Goal: Information Seeking & Learning: Compare options

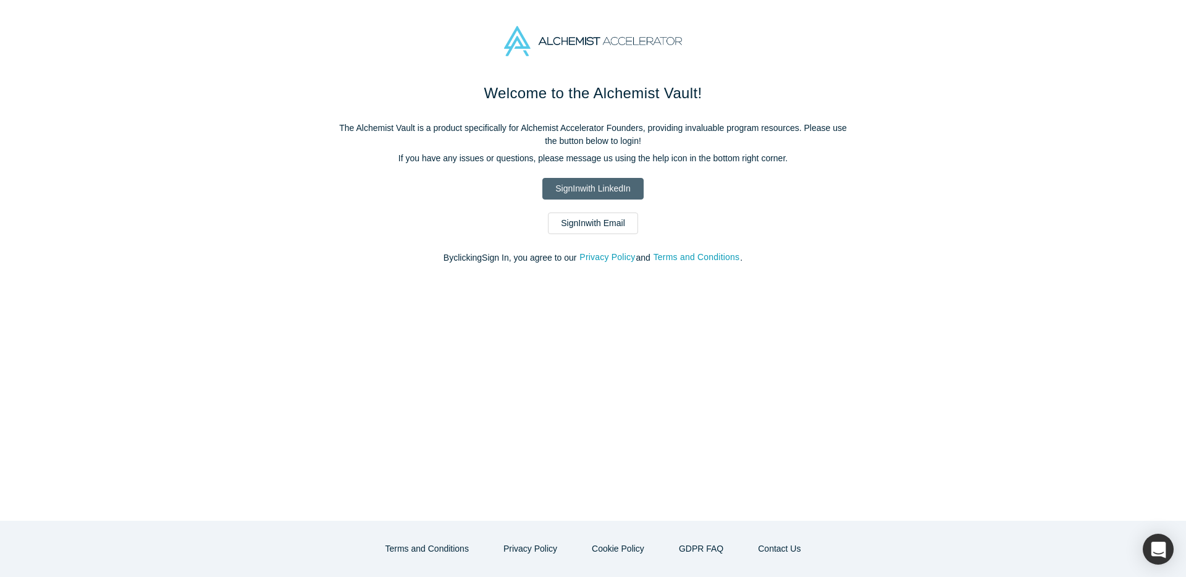
click at [613, 187] on link "Sign In with LinkedIn" at bounding box center [592, 189] width 101 height 22
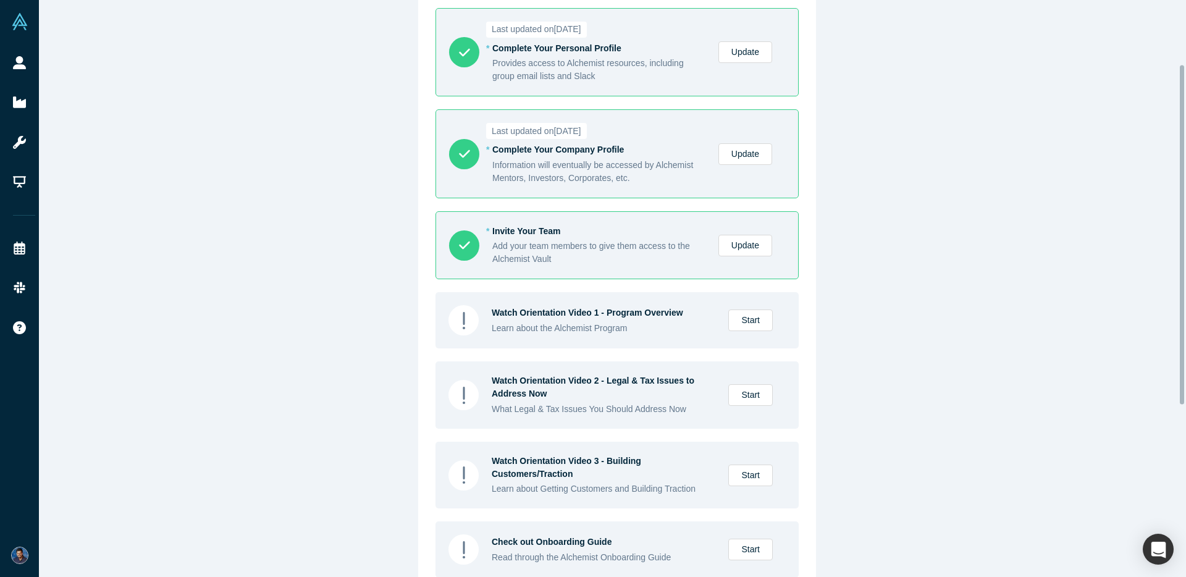
scroll to position [110, 0]
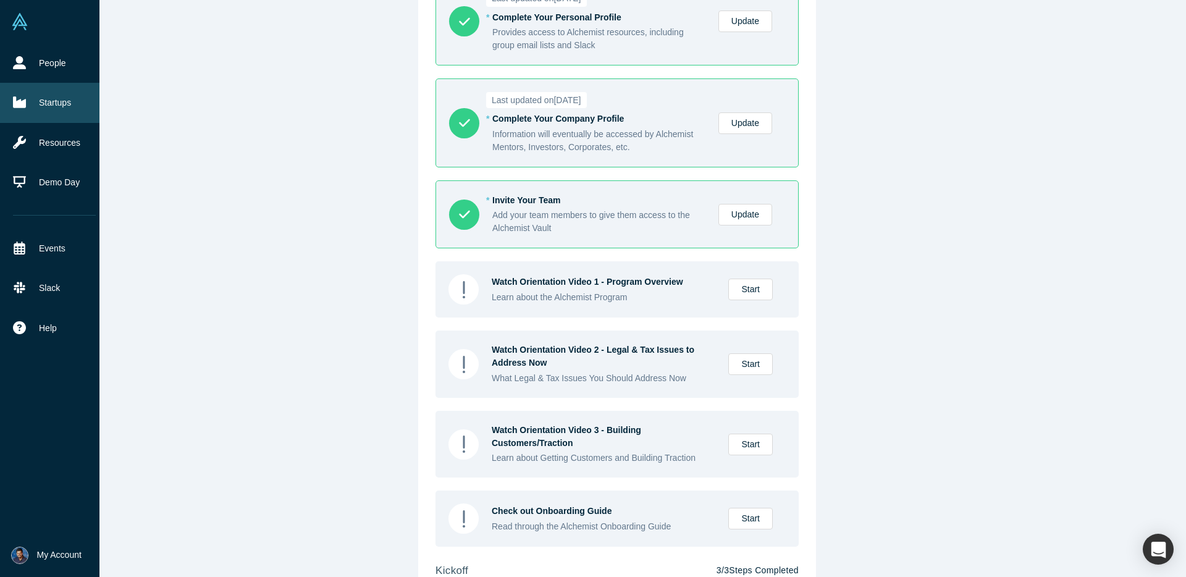
click at [49, 103] on link "Startups" at bounding box center [54, 103] width 109 height 40
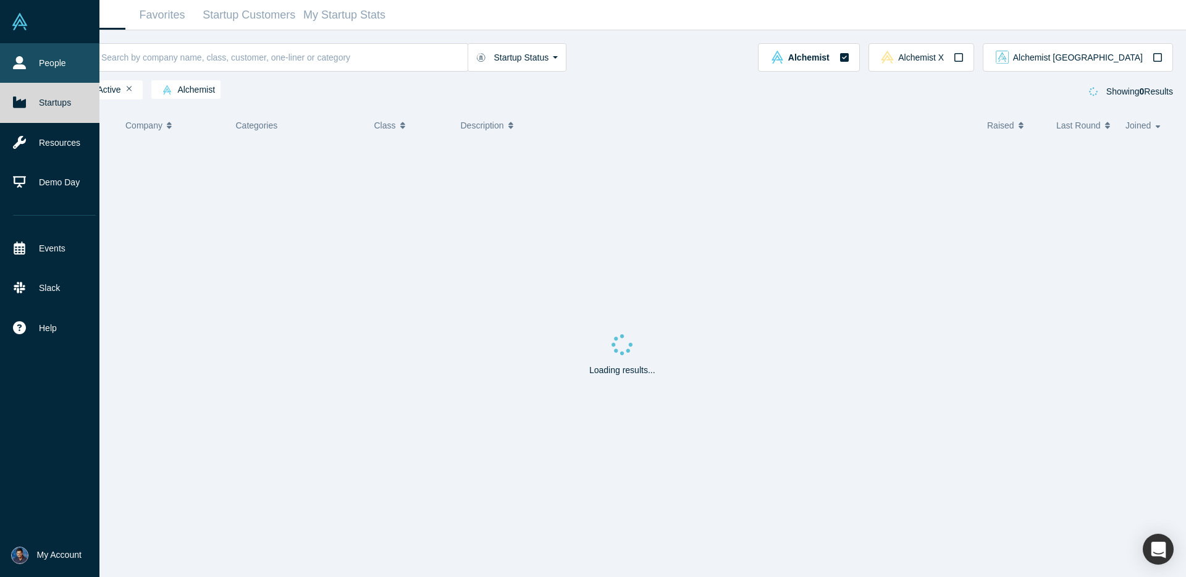
click at [77, 64] on link "People" at bounding box center [54, 63] width 109 height 40
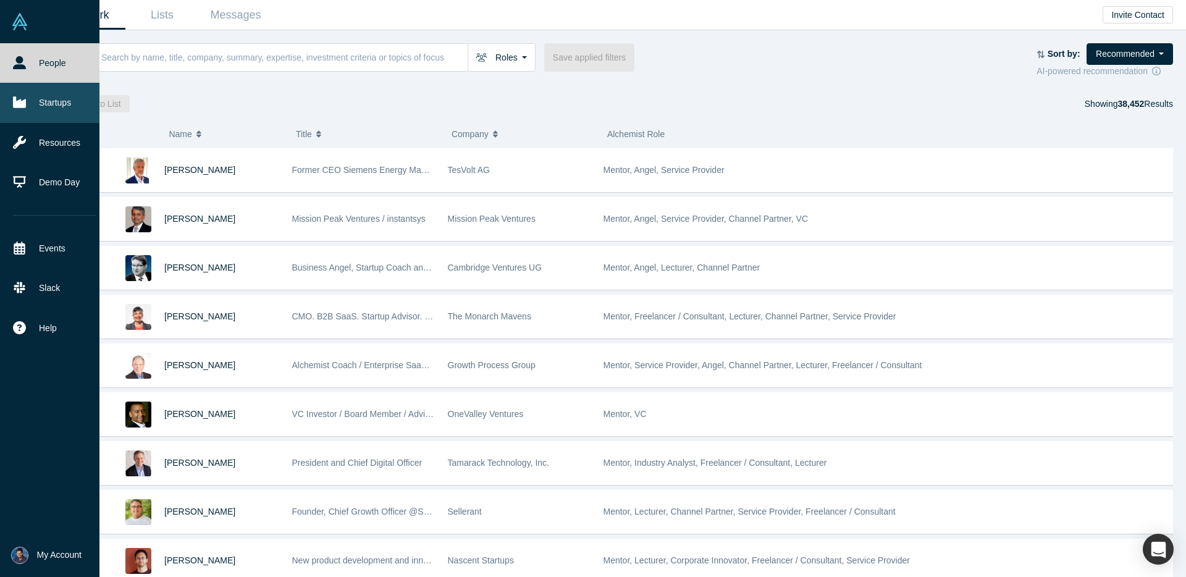
drag, startPoint x: 75, startPoint y: 104, endPoint x: 81, endPoint y: 101, distance: 6.4
click at [75, 104] on link "Startups" at bounding box center [54, 103] width 109 height 40
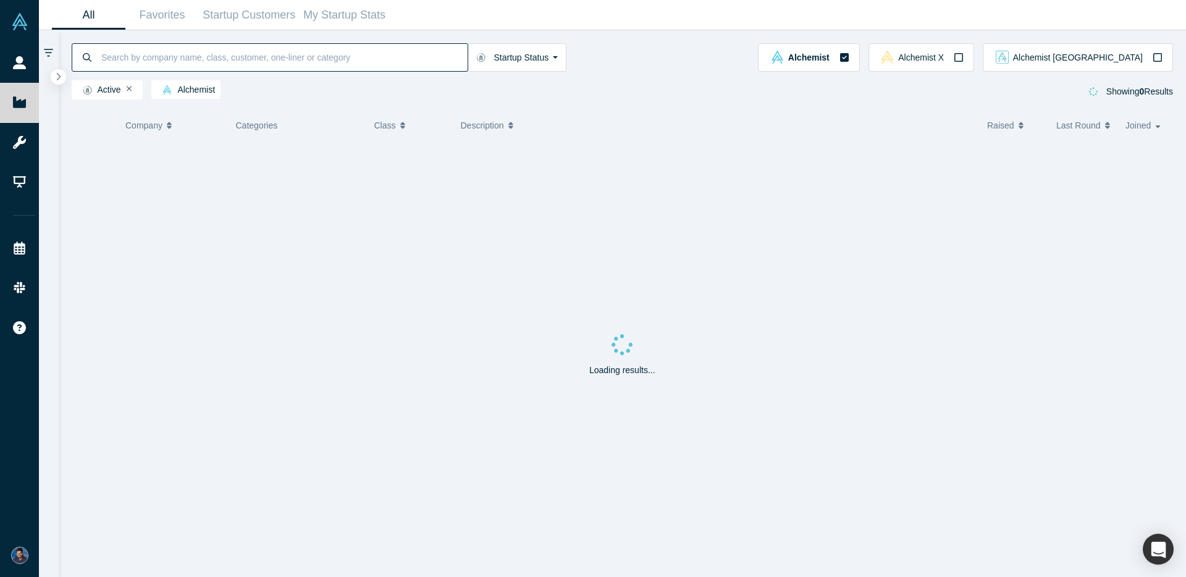
click at [201, 52] on input at bounding box center [284, 57] width 368 height 29
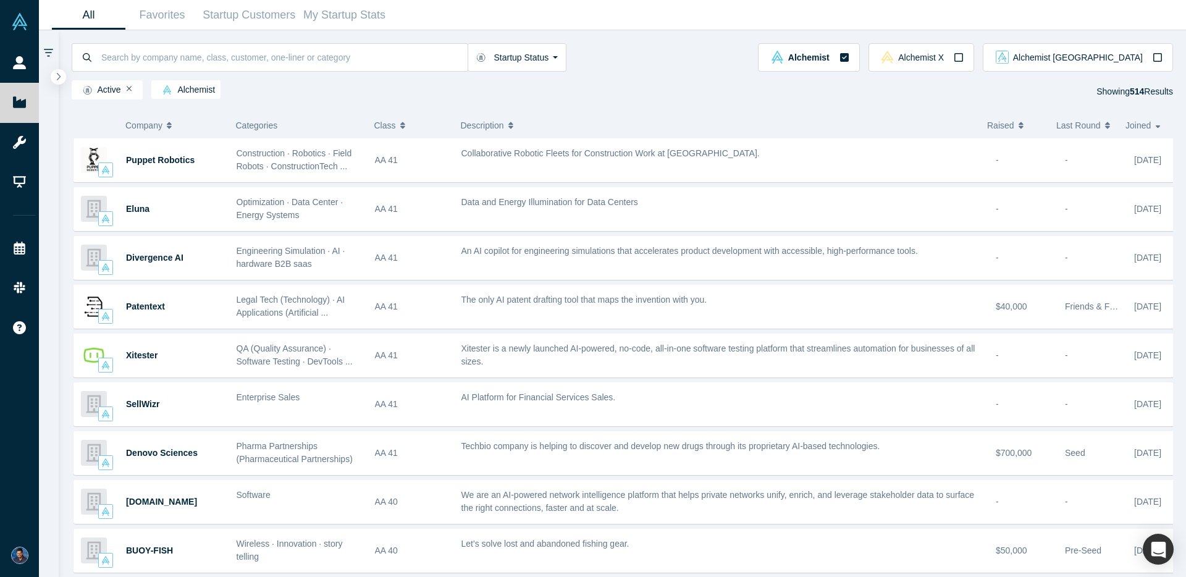
click at [565, 59] on div "Startup Status Active Shutdown Acquired" at bounding box center [521, 57] width 107 height 28
click at [562, 57] on button "Startup Status" at bounding box center [517, 57] width 99 height 28
click at [708, 49] on div "Startup Status Active Shutdown Acquired" at bounding box center [415, 57] width 687 height 28
drag, startPoint x: 1024, startPoint y: 59, endPoint x: 1051, endPoint y: 89, distance: 40.7
click at [964, 59] on icon "button" at bounding box center [959, 58] width 10 height 10
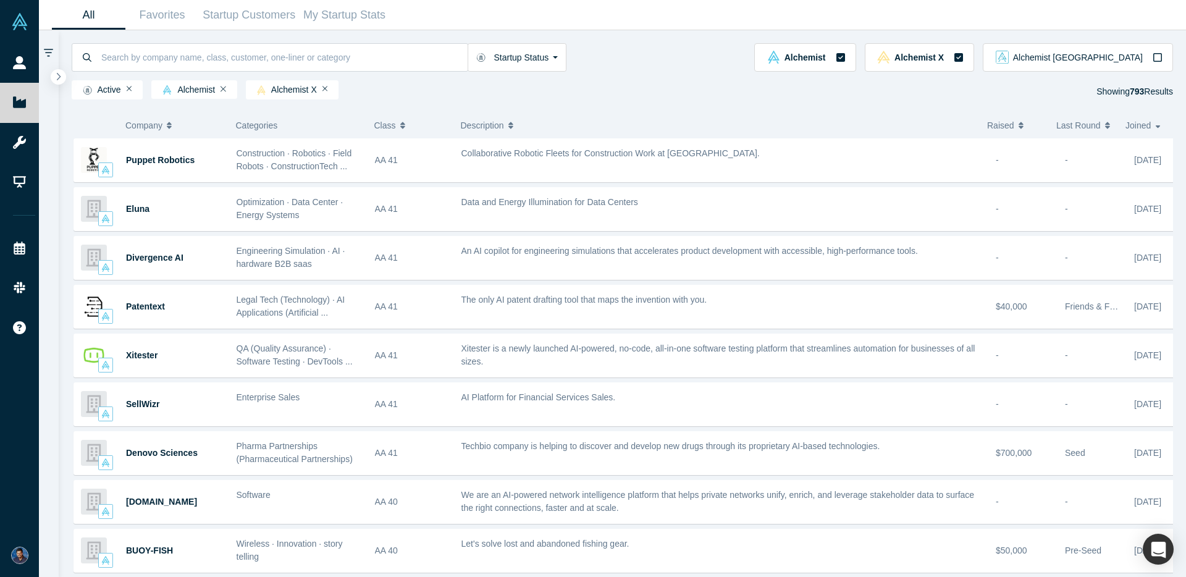
click at [50, 52] on icon at bounding box center [48, 53] width 9 height 11
click at [56, 74] on icon "button" at bounding box center [59, 76] width 6 height 9
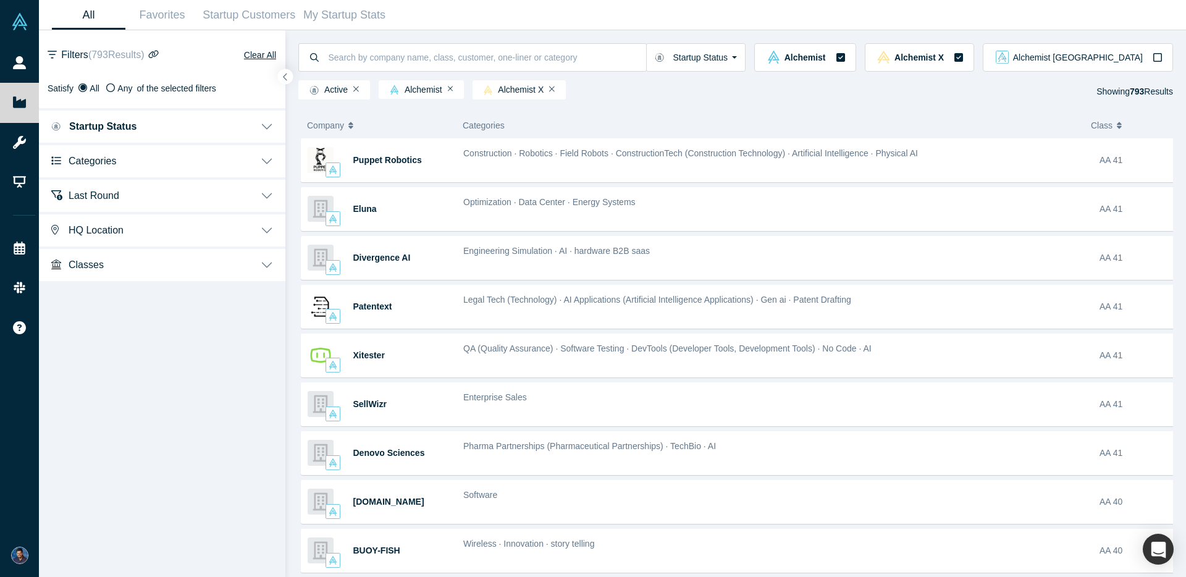
click at [224, 204] on button "Last Round" at bounding box center [162, 194] width 246 height 35
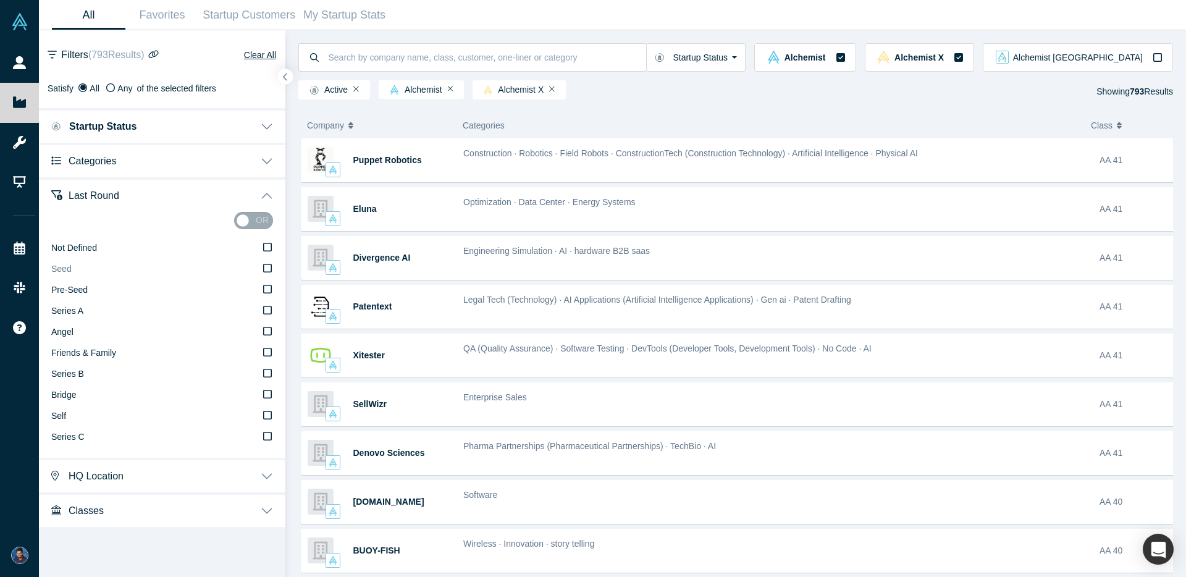
click at [267, 271] on icon at bounding box center [267, 268] width 9 height 10
click at [0, 0] on input "Seed" at bounding box center [0, 0] width 0 height 0
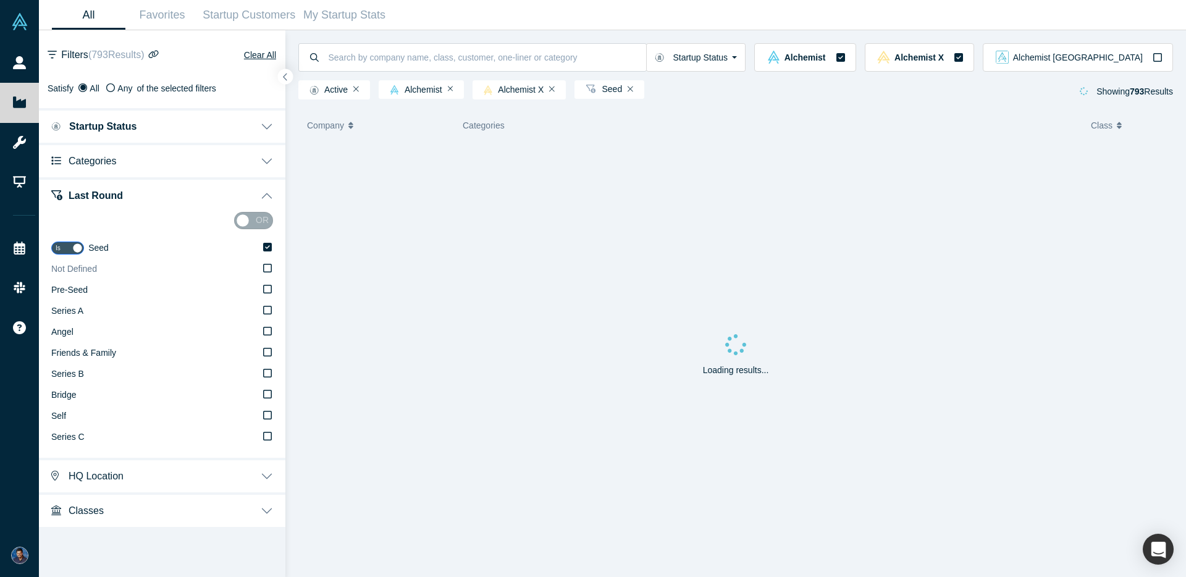
click at [263, 271] on icon at bounding box center [267, 268] width 9 height 9
click at [0, 0] on input "Not Defined" at bounding box center [0, 0] width 0 height 0
click at [265, 266] on icon at bounding box center [267, 268] width 9 height 9
click at [0, 0] on input "checkbox" at bounding box center [0, 0] width 0 height 0
click at [265, 308] on icon at bounding box center [267, 310] width 9 height 10
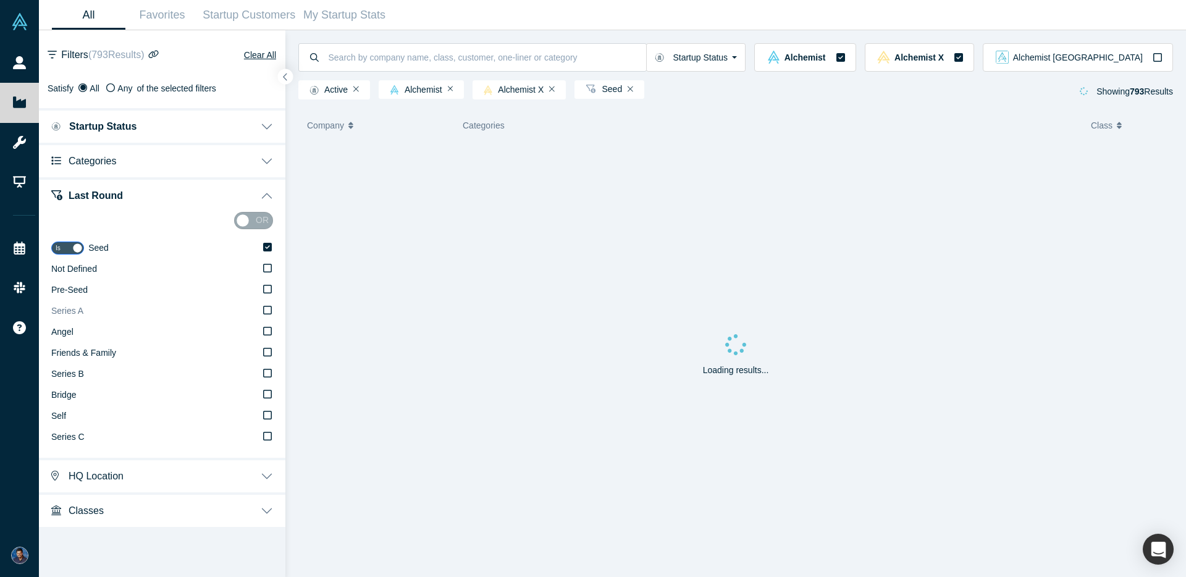
click at [0, 0] on input "Series A" at bounding box center [0, 0] width 0 height 0
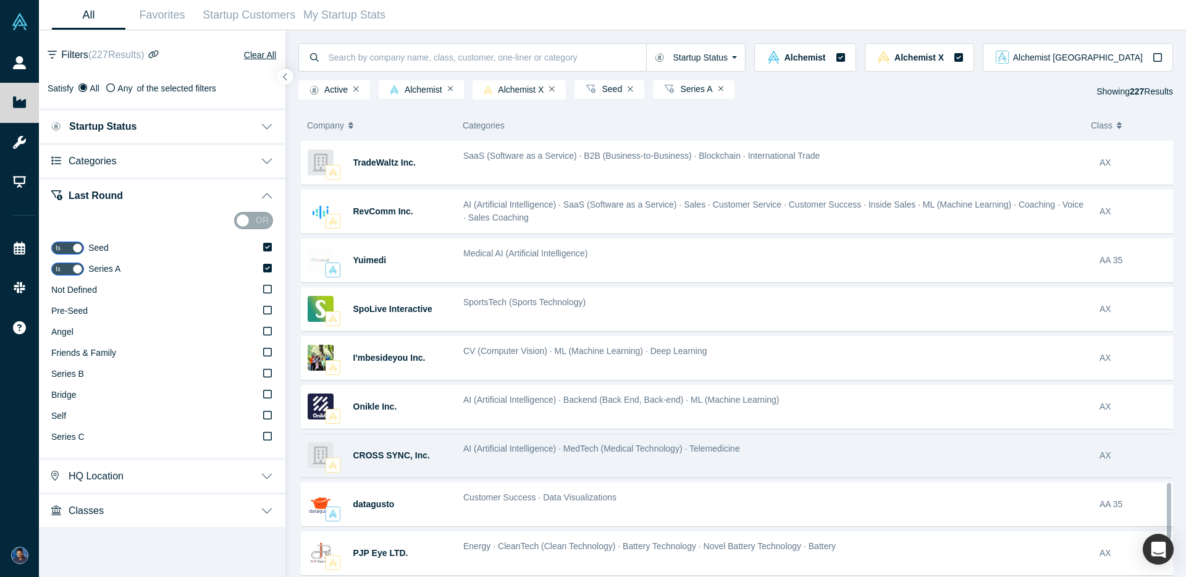
scroll to position [2691, 0]
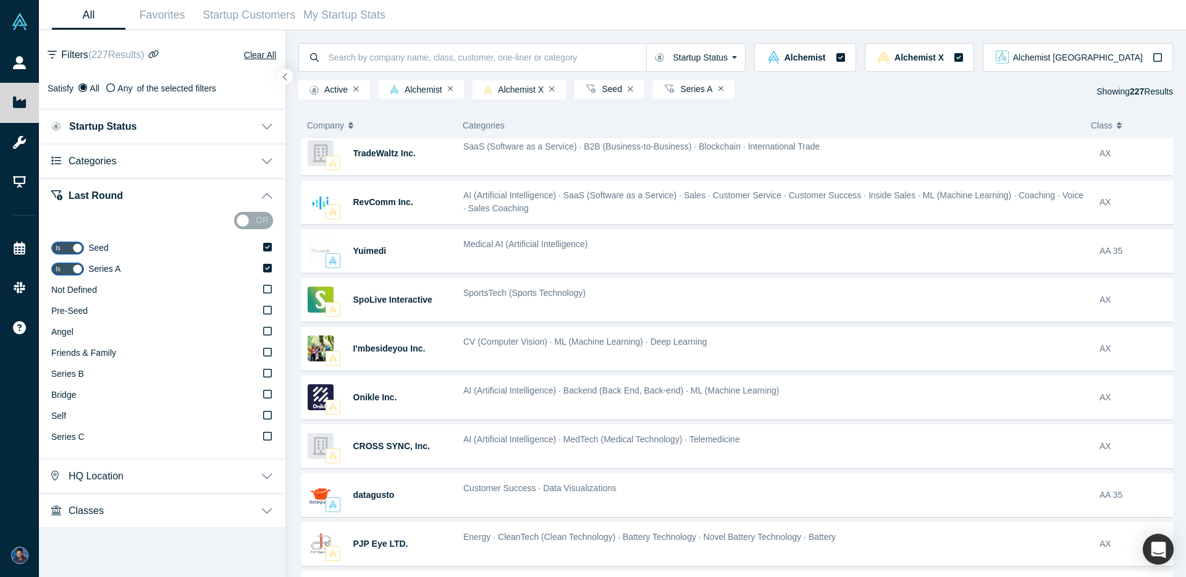
click at [234, 190] on button "Last Round" at bounding box center [162, 194] width 246 height 35
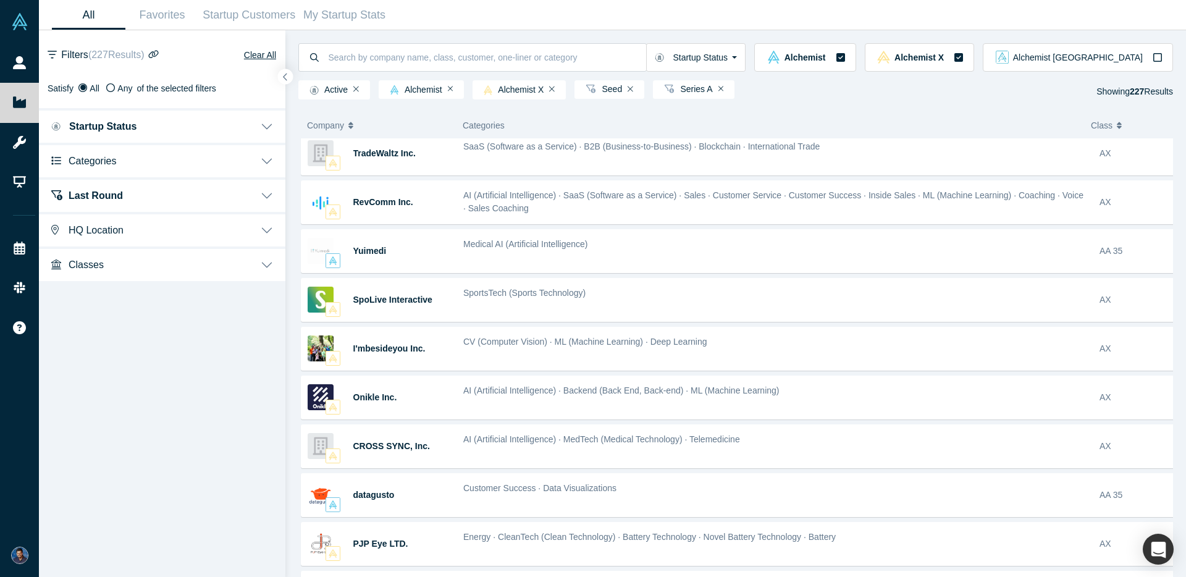
click at [224, 158] on button "Categories" at bounding box center [162, 160] width 246 height 35
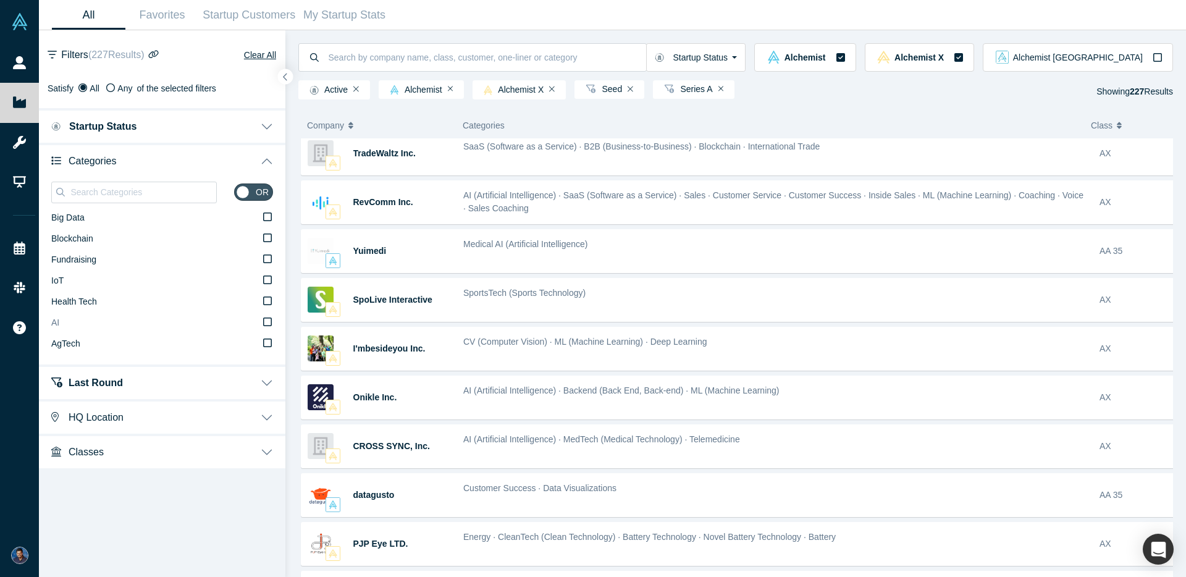
click at [267, 323] on icon at bounding box center [267, 322] width 9 height 10
click at [0, 0] on input "AI" at bounding box center [0, 0] width 0 height 0
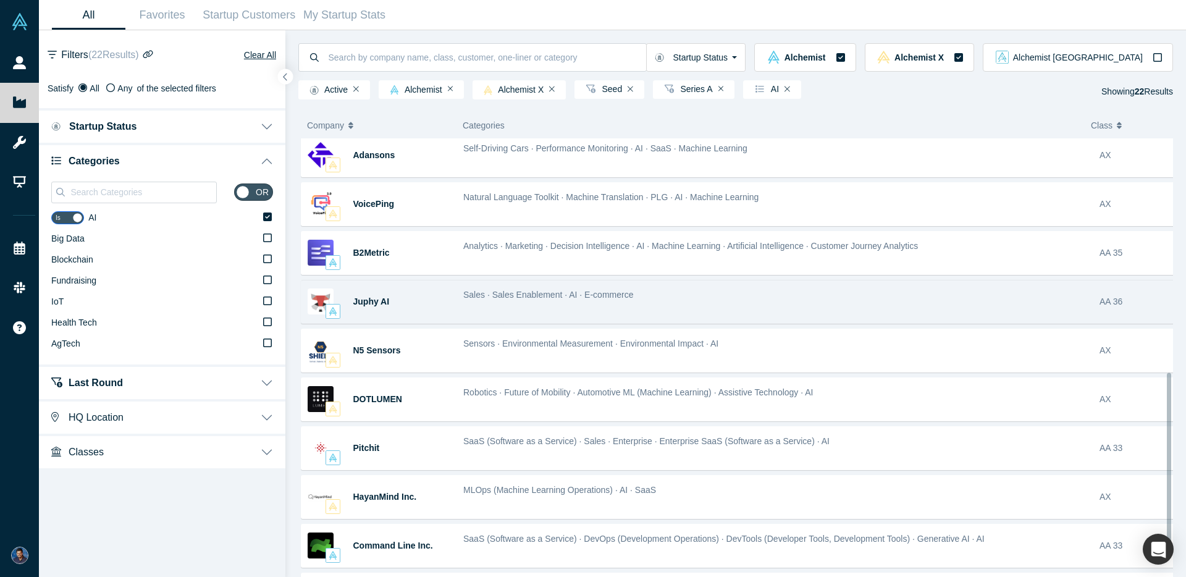
scroll to position [635, 0]
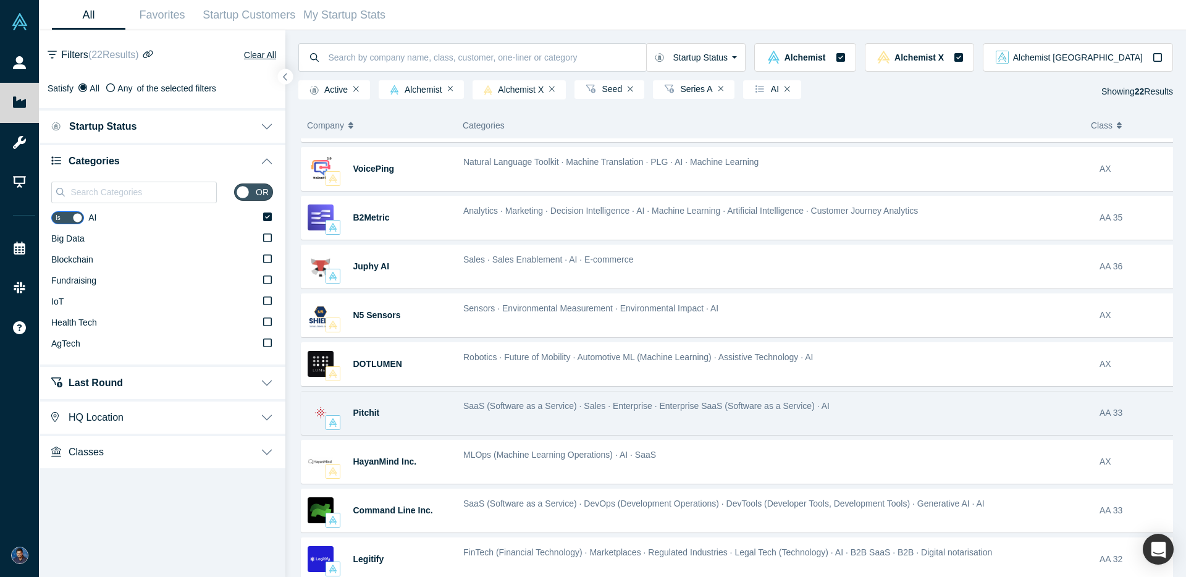
click at [505, 403] on div "SaaS (Software as a Service) · Sales · Enterprise · Enterprise SaaS (Software a…" at bounding box center [774, 406] width 623 height 13
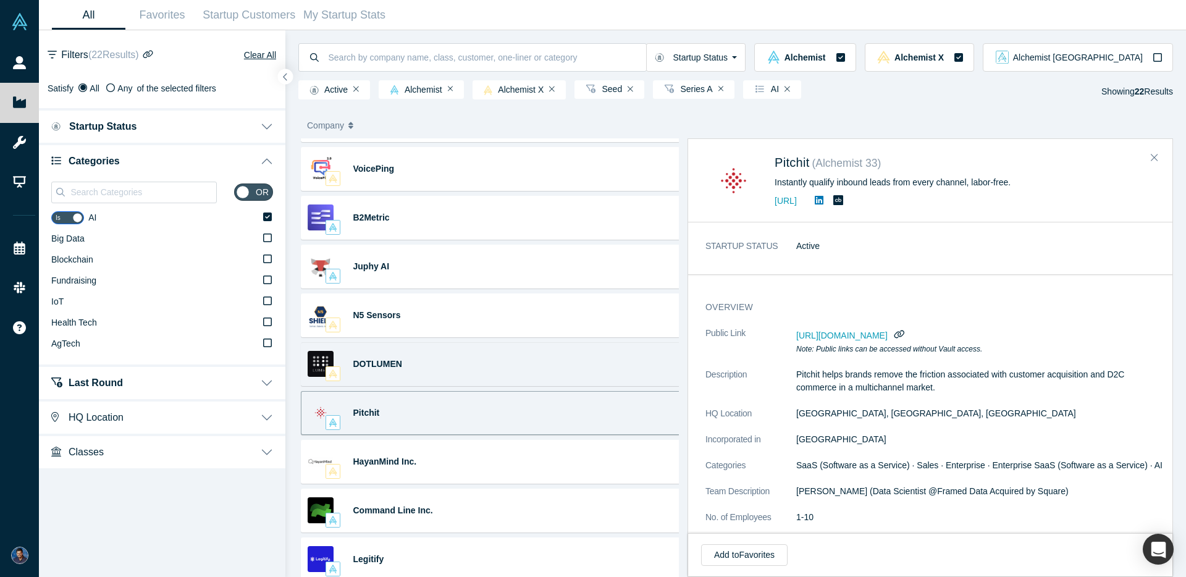
click at [450, 368] on div "DOTLUMEN" at bounding box center [402, 364] width 98 height 43
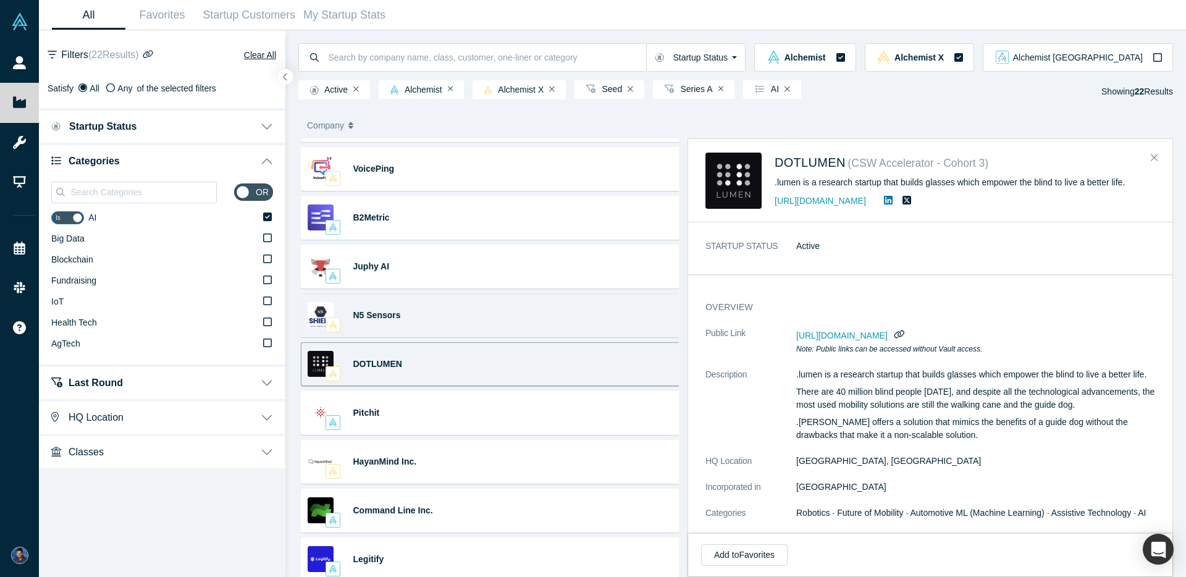
click at [485, 317] on div "N5 Sensors Sensors · Environmental Measurement · Environmental Impact · AI Sens…" at bounding box center [493, 315] width 385 height 44
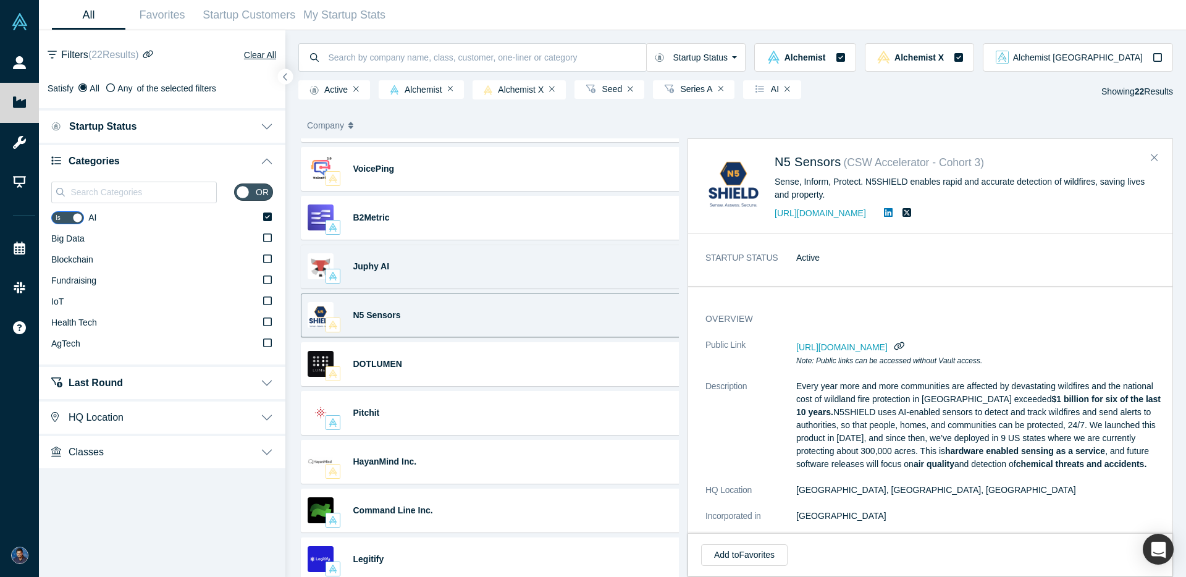
click at [531, 275] on div "Juphy AI Sales · Sales Enablement · AI · E-commerce Agentic Sales Infrastructur…" at bounding box center [493, 267] width 385 height 44
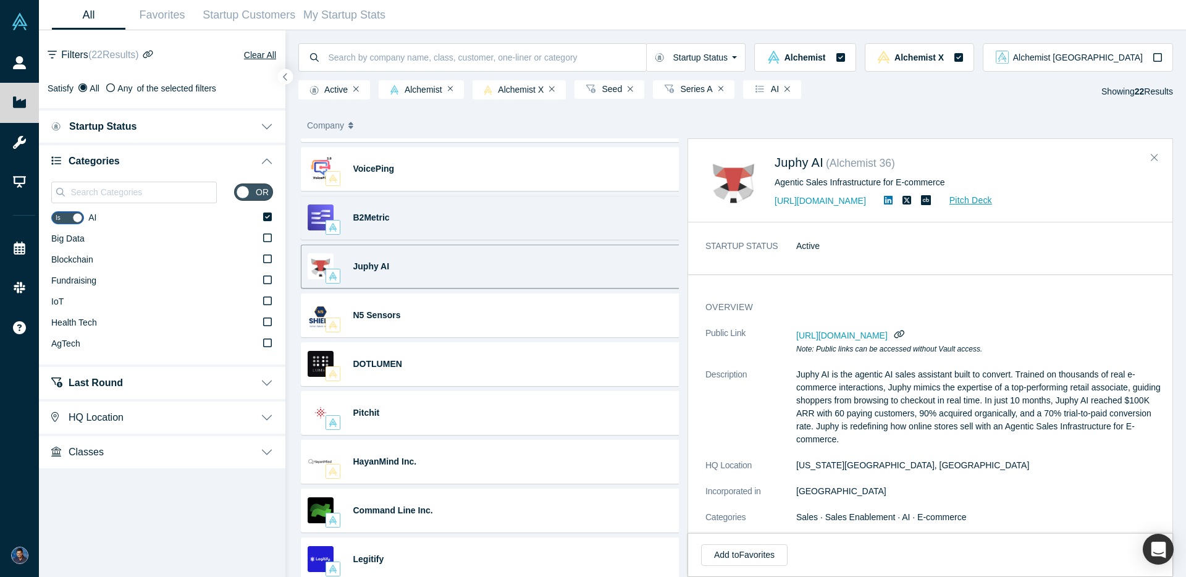
click at [472, 221] on div "B2Metric Analytics · Marketing · Decision Intelligence · AI · Machine Learning …" at bounding box center [493, 218] width 385 height 44
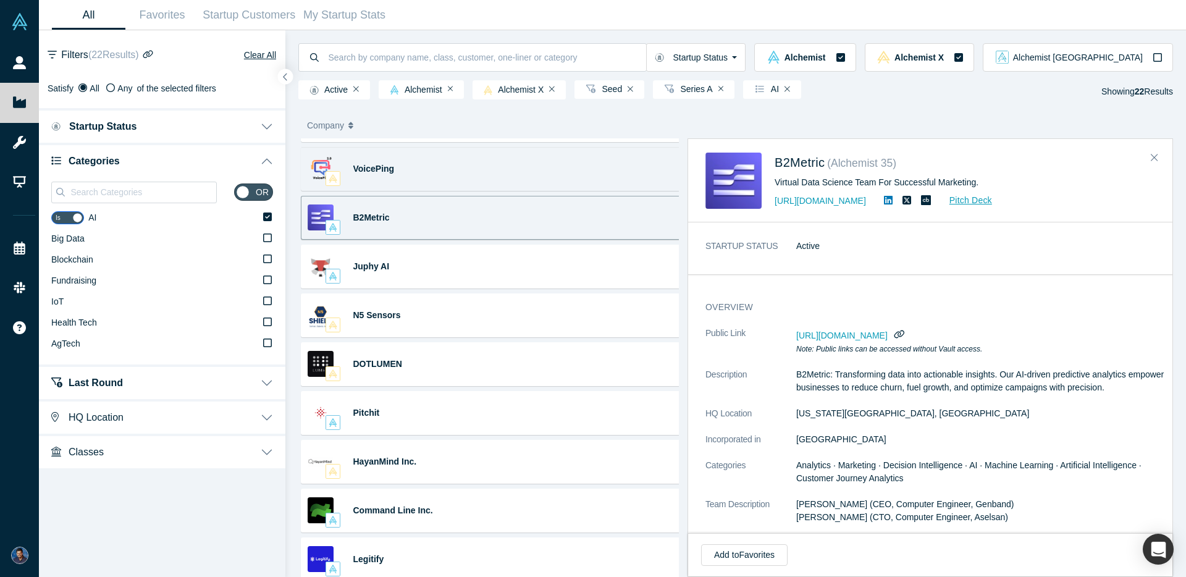
click at [509, 179] on div "VoicePing Natural Language Toolkit · Machine Translation · PLG · AI · Machine L…" at bounding box center [493, 169] width 385 height 44
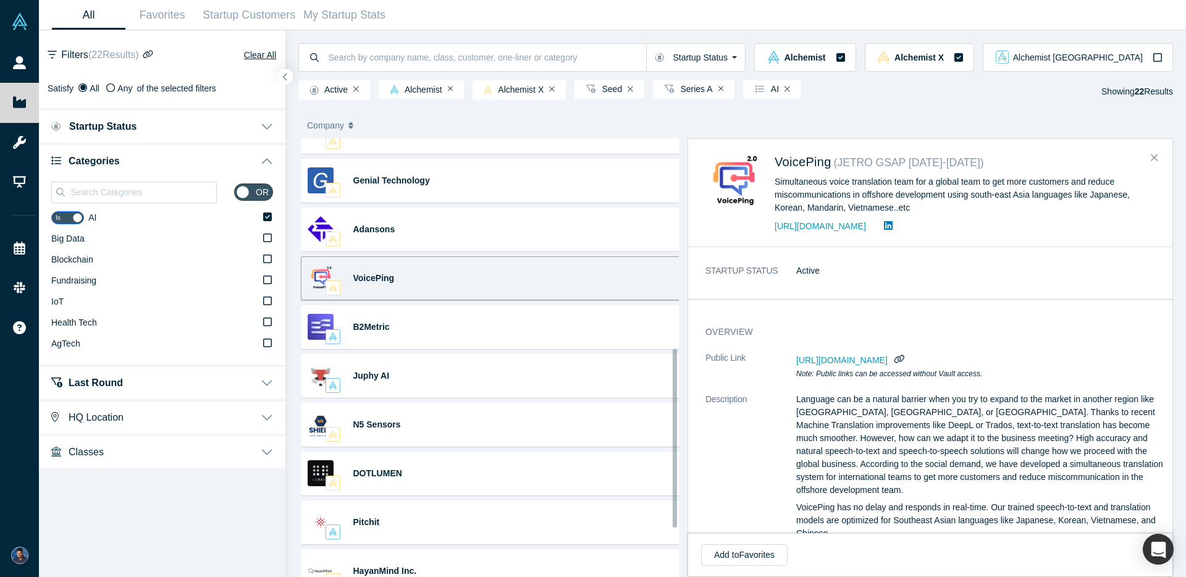
scroll to position [516, 0]
click at [537, 252] on div "Denovo Sciences Pharma Partnerships (Pharmaceutical Partnerships) · TechBio · A…" at bounding box center [493, 156] width 390 height 1069
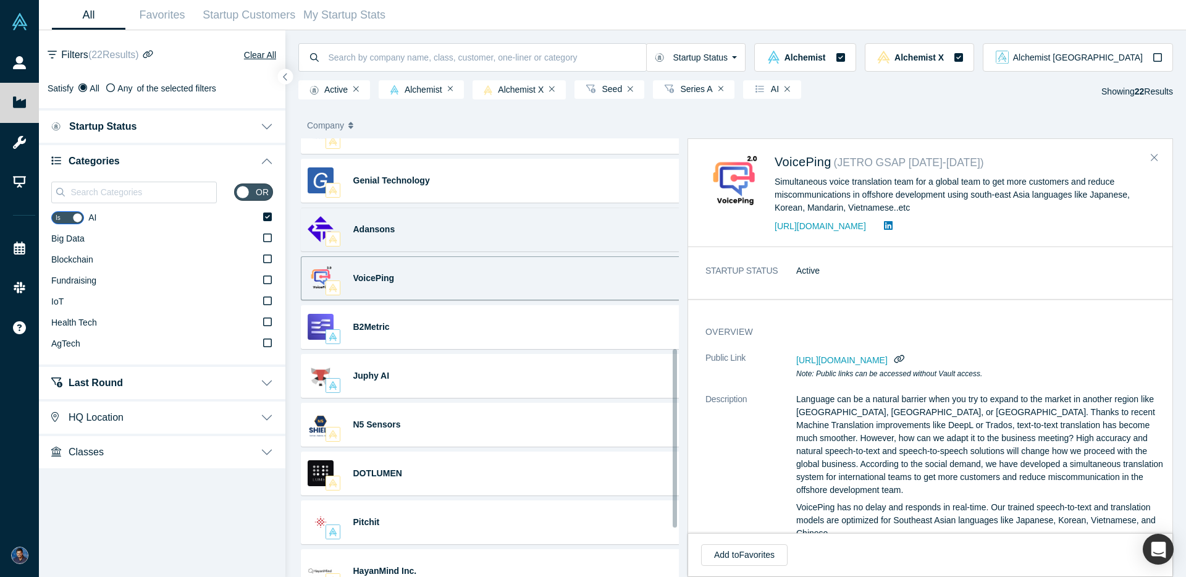
click at [545, 243] on div "Adansons Self-Driving Cars · Performance Monitoring · AI · SaaS · Machine Learn…" at bounding box center [493, 230] width 385 height 44
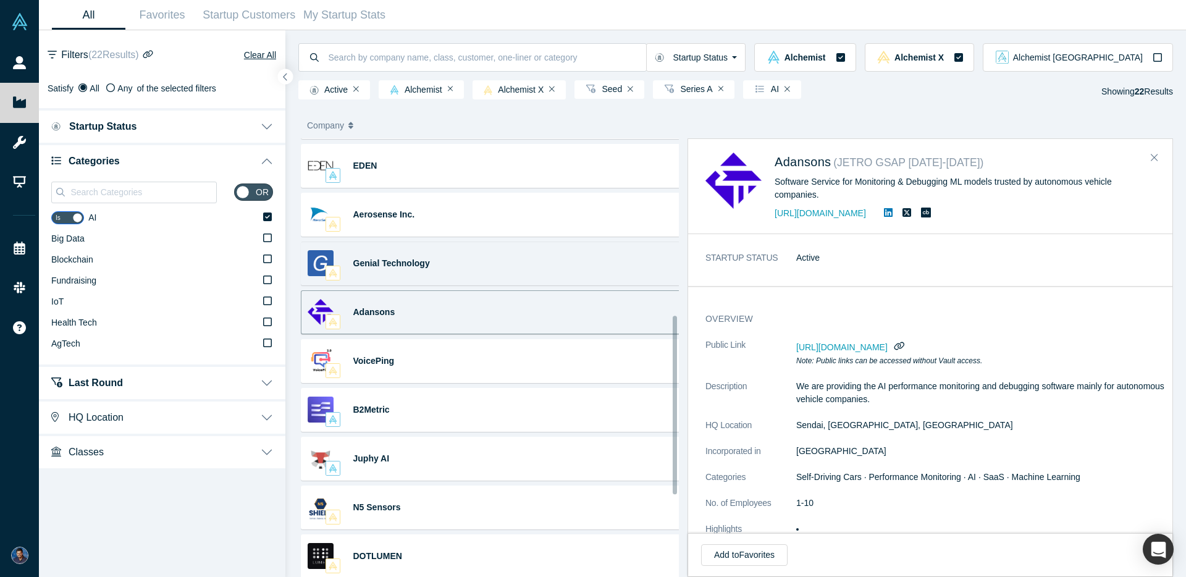
scroll to position [434, 0]
click at [493, 272] on div "Genial Technology Accounting · Audit · AI AI for more effective auditing - FinT…" at bounding box center [493, 264] width 385 height 44
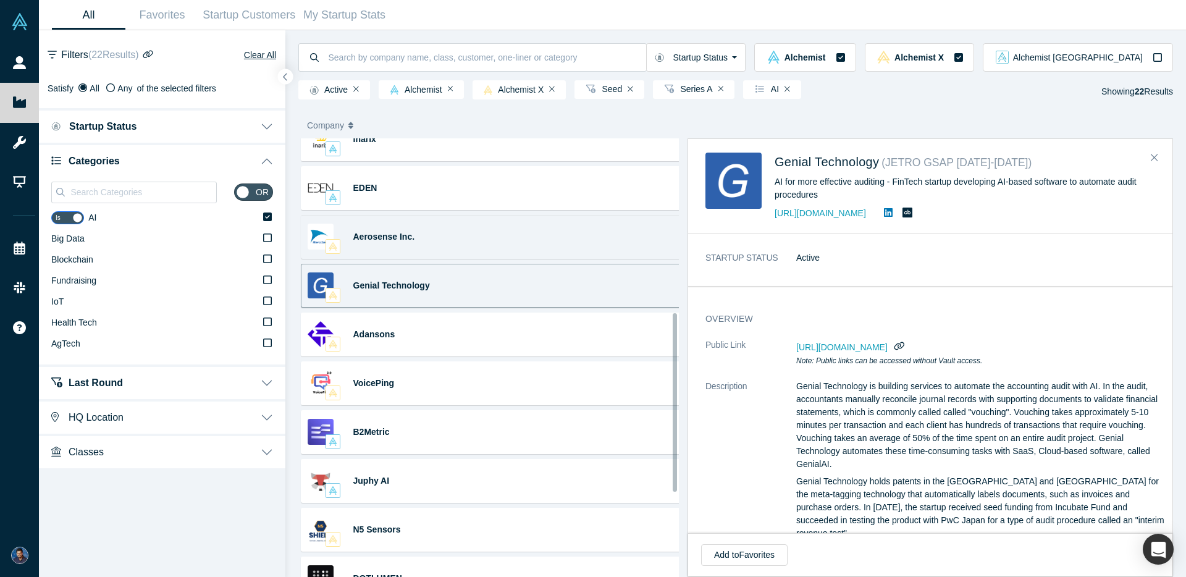
scroll to position [362, 0]
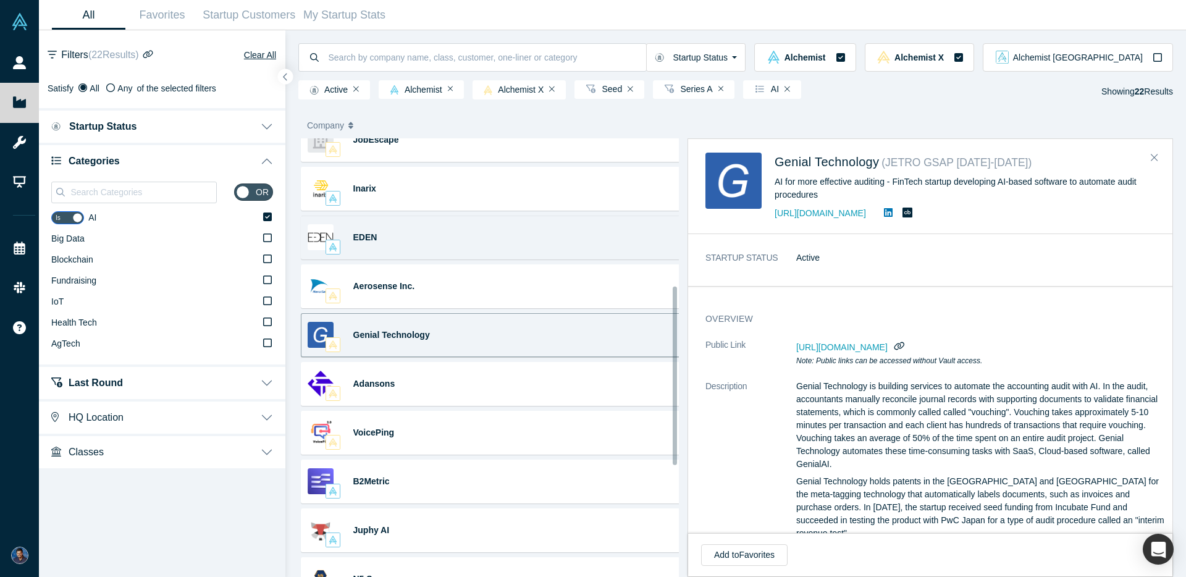
click at [477, 231] on div "EDEN Data Analytics · Future of Work · Marketing · Product Management · [DEMOGR…" at bounding box center [493, 238] width 385 height 44
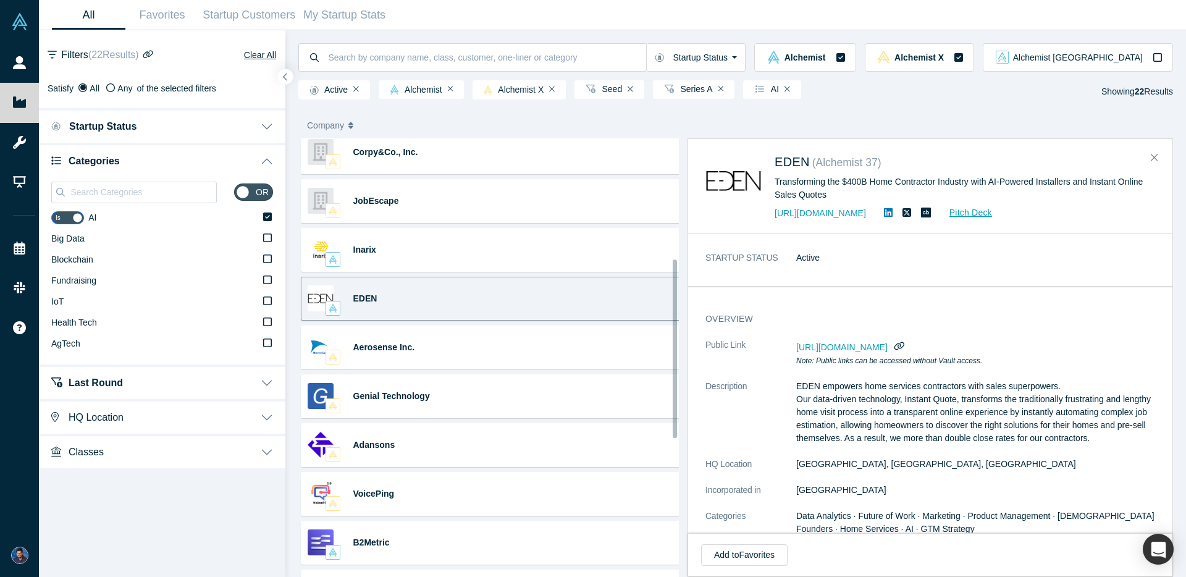
scroll to position [296, 0]
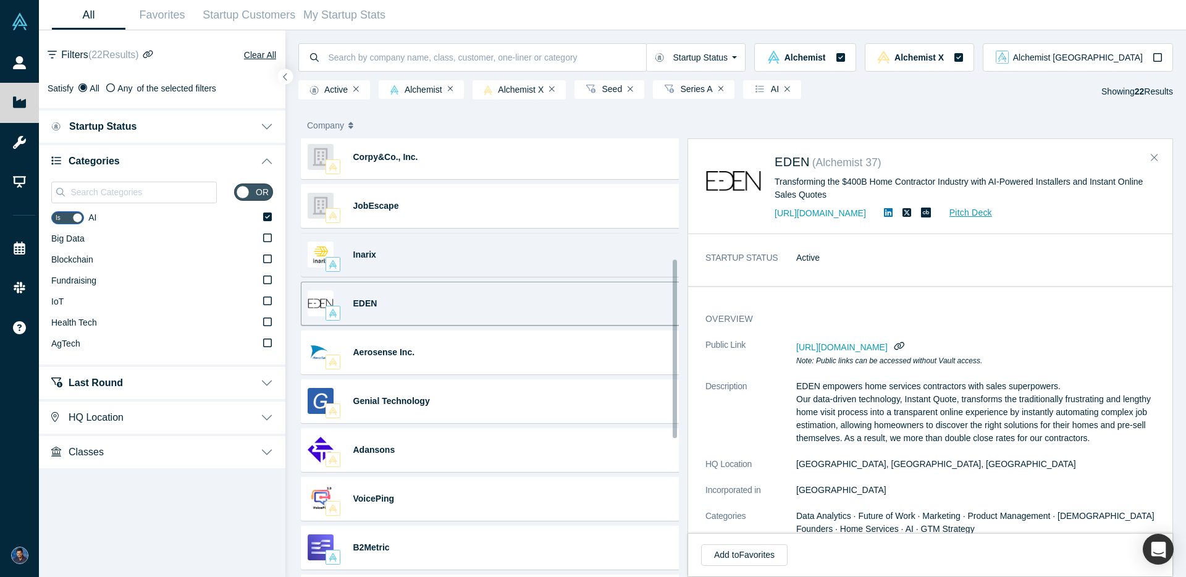
click at [475, 237] on div "Inarix Engineering · AI Instant Personalized Crop Insights with Just a Picture …" at bounding box center [493, 255] width 385 height 44
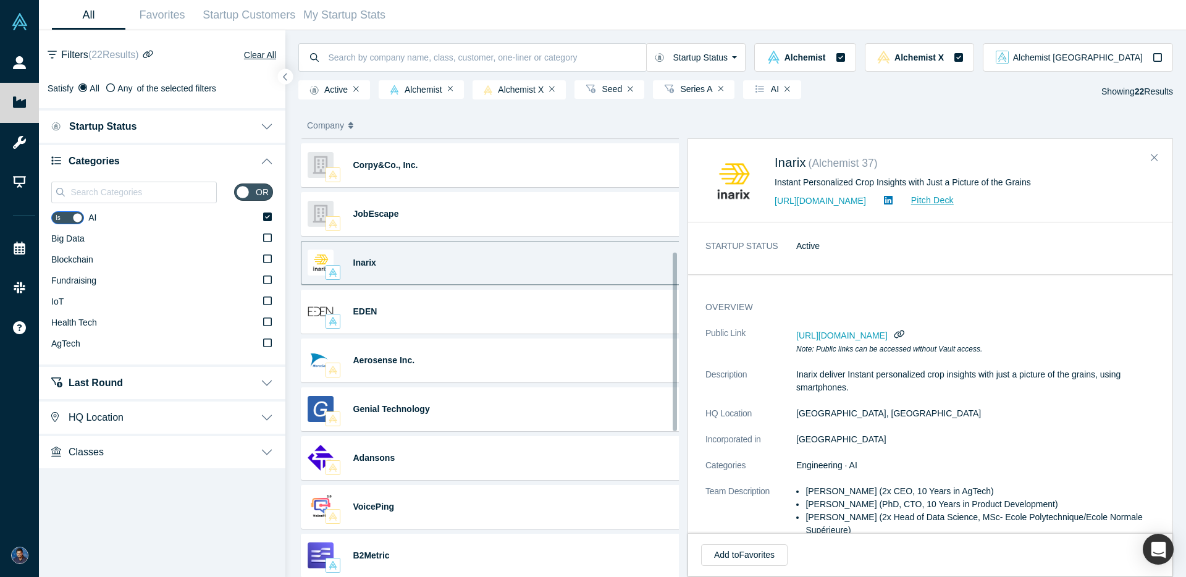
scroll to position [278, 0]
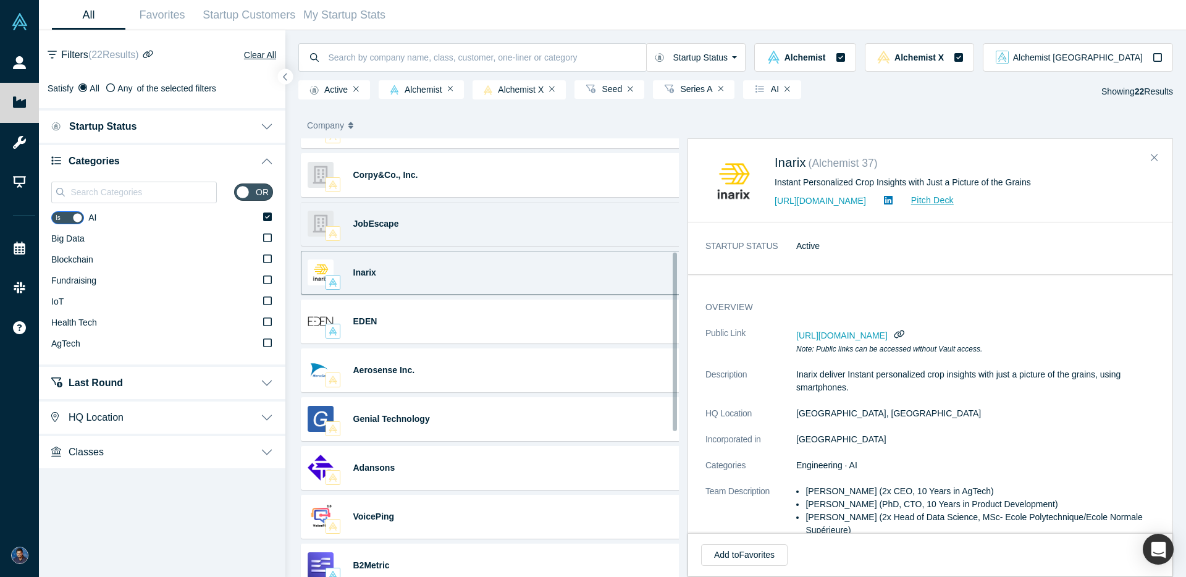
click at [479, 234] on div "JobEscape Education · Future of Work · AI Educational platform that teaches peo…" at bounding box center [493, 224] width 385 height 44
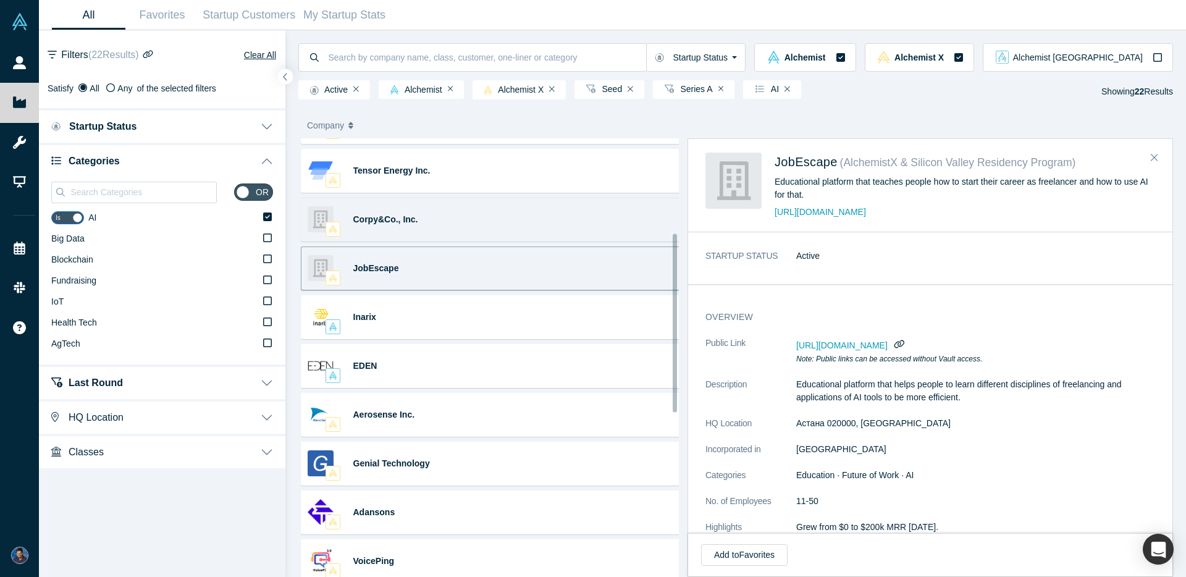
scroll to position [232, 0]
click at [482, 232] on div "Corpy&Co., Inc. Manufacturing Software · AI We uncover hidden issues in your AI…" at bounding box center [493, 221] width 385 height 44
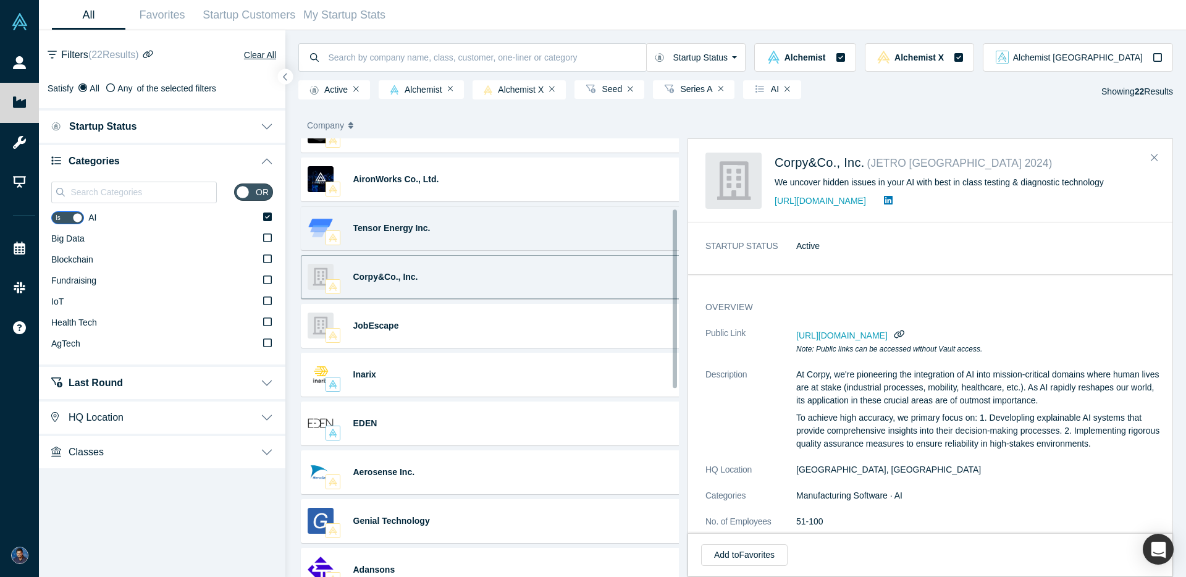
scroll to position [170, 0]
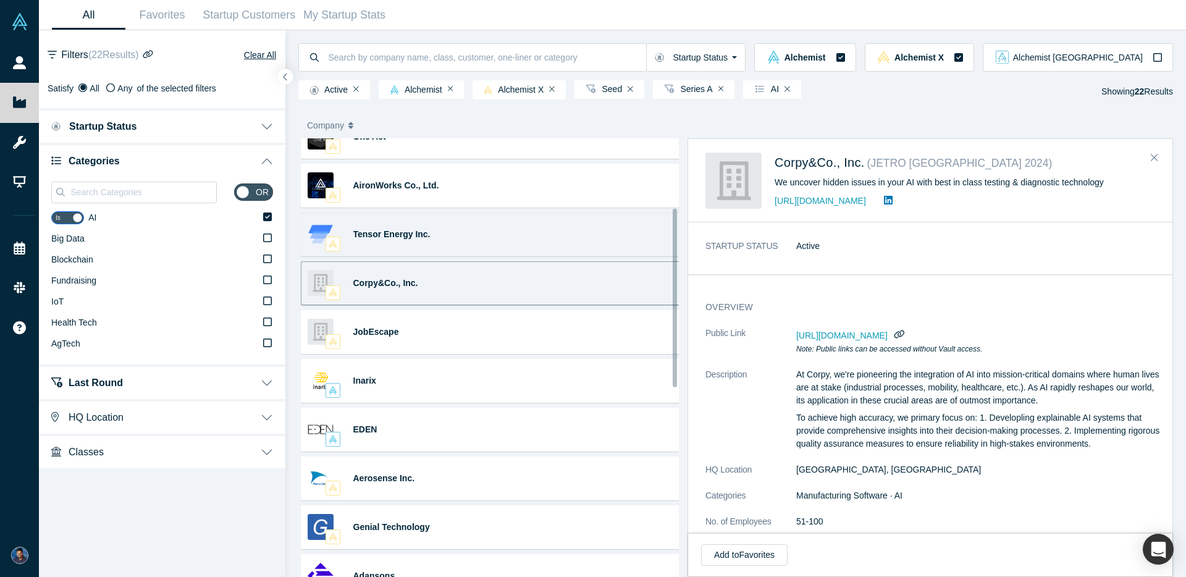
click at [490, 230] on div "Tensor Energy Inc. Renewable Energy · Sustainable Energy · Battery Storage · AI…" at bounding box center [493, 234] width 385 height 44
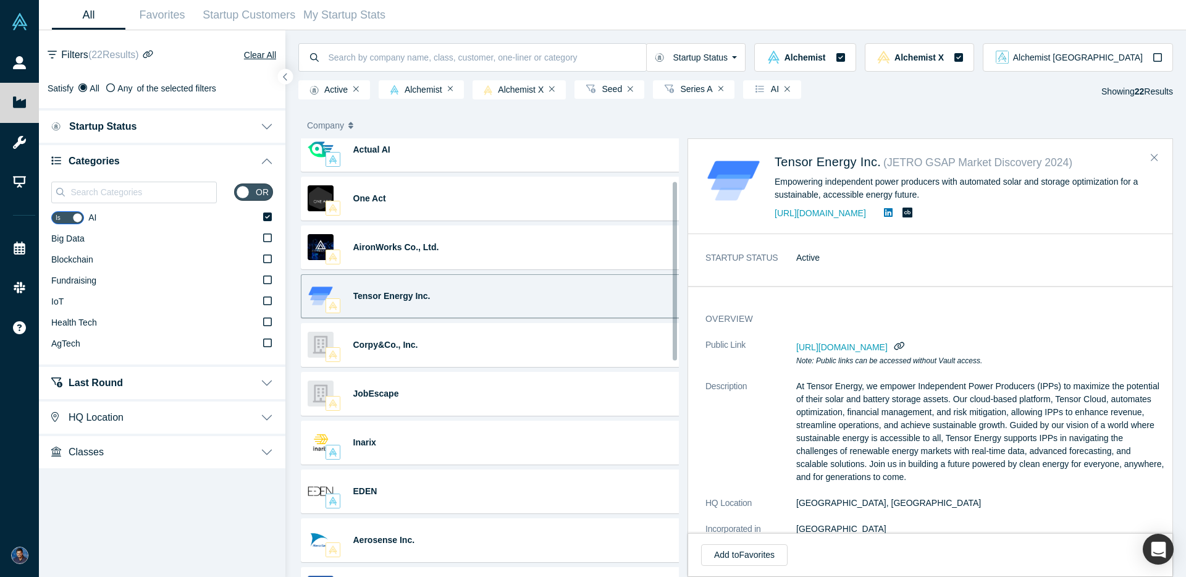
scroll to position [104, 0]
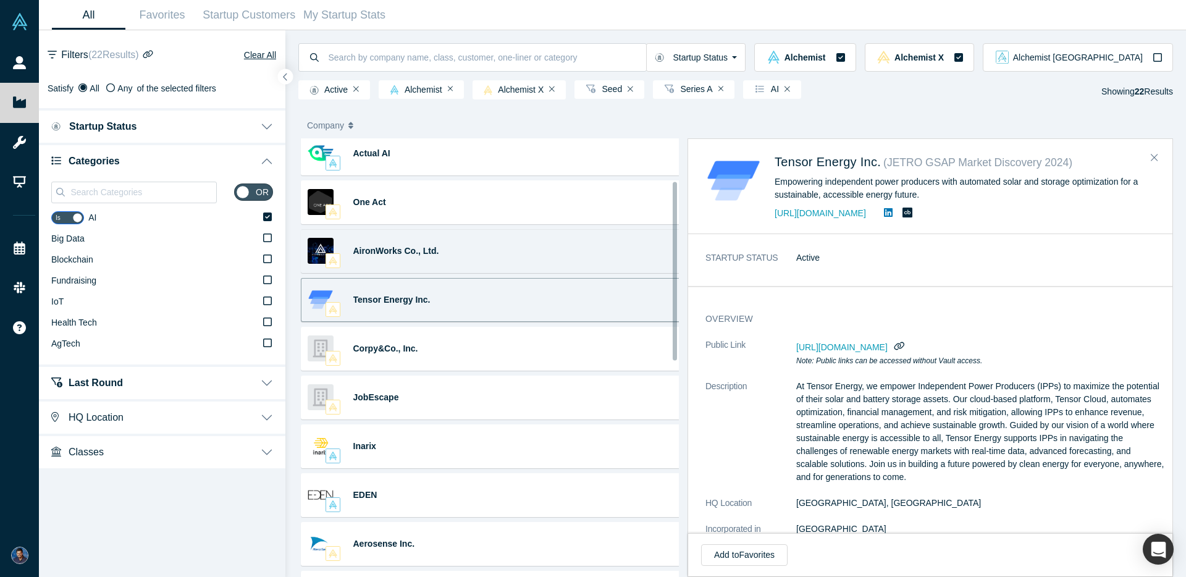
click at [490, 229] on div "AironWorks Co., Ltd. Cybersecurity · AI AI Cybersecurity" at bounding box center [493, 251] width 385 height 44
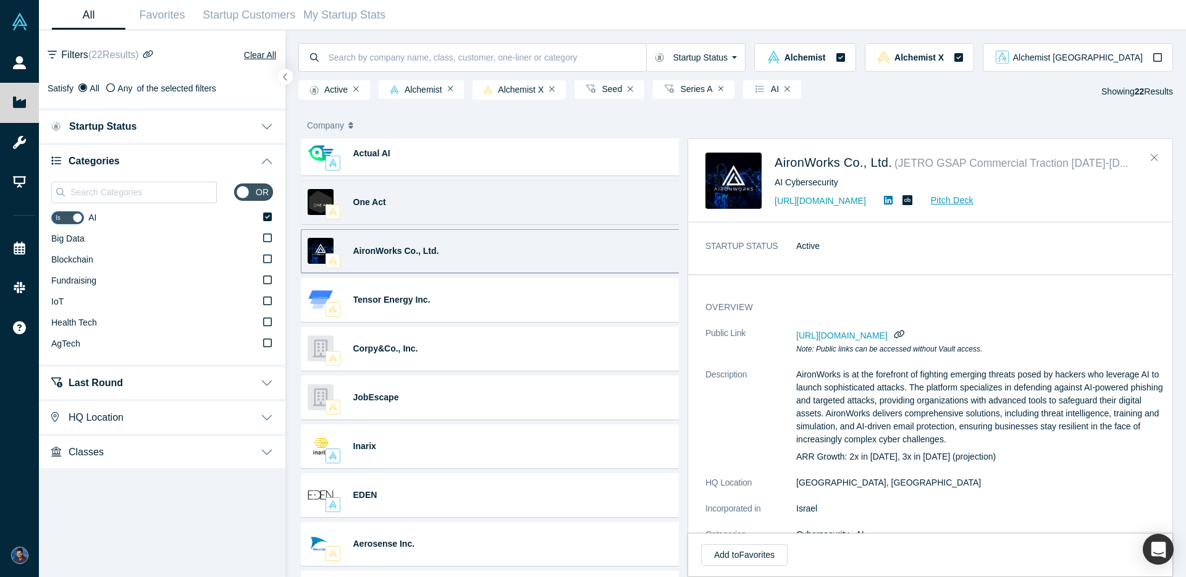
click at [497, 219] on div "One Act Enterprise Software · Software · Software Development · Marketplaces · …" at bounding box center [493, 202] width 385 height 44
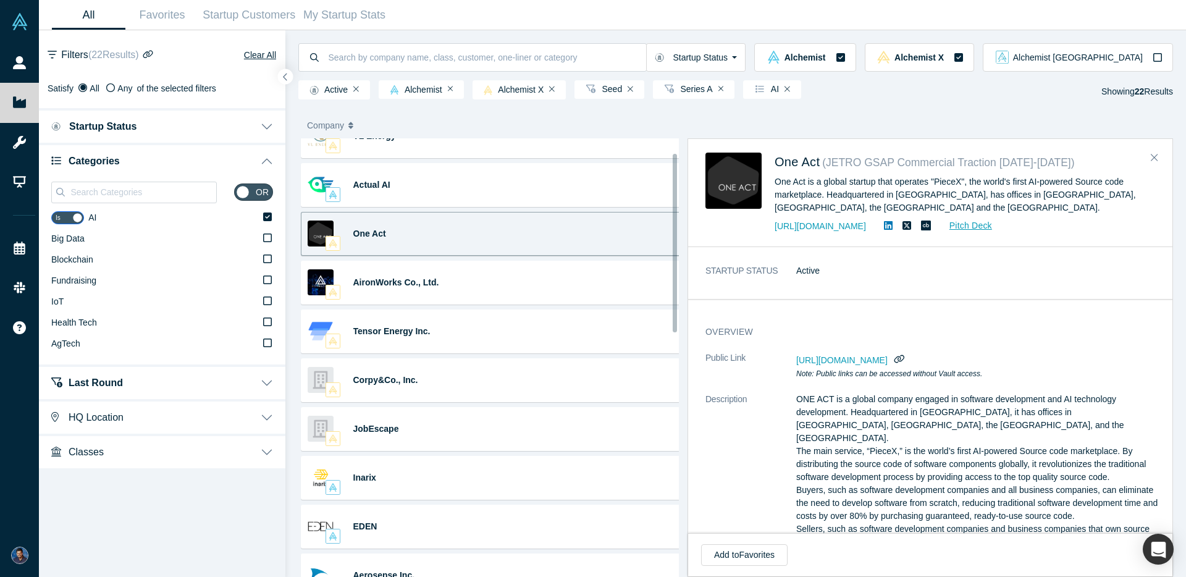
scroll to position [23, 0]
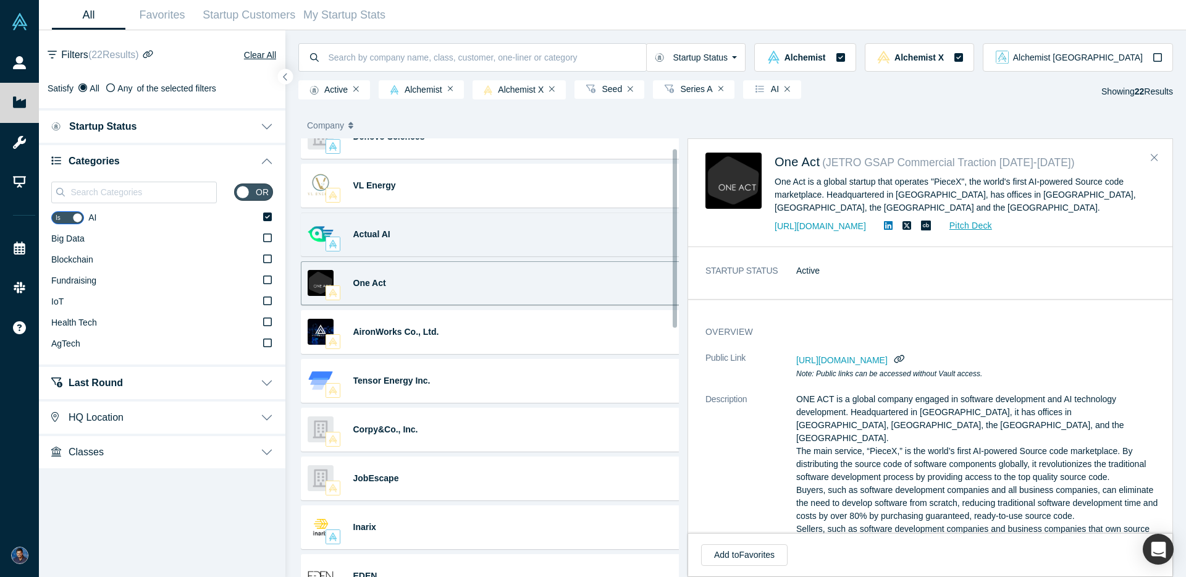
click at [489, 233] on div "Actual AI Gaming · Commerce · Enterprise Sales · Enterprise Software · DevTools…" at bounding box center [493, 234] width 385 height 44
